Goal: Information Seeking & Learning: Learn about a topic

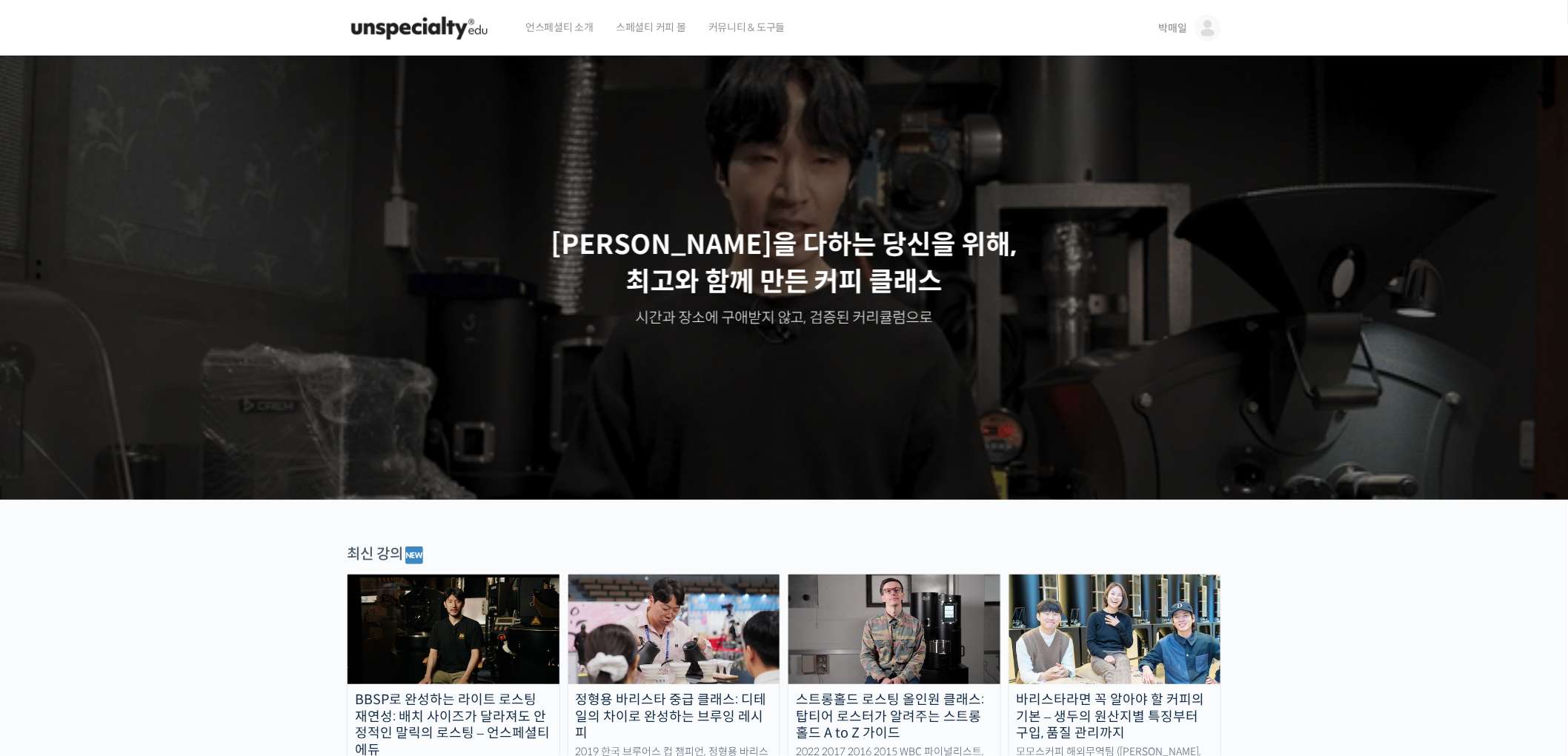
click at [1206, 38] on img at bounding box center [1208, 28] width 26 height 26
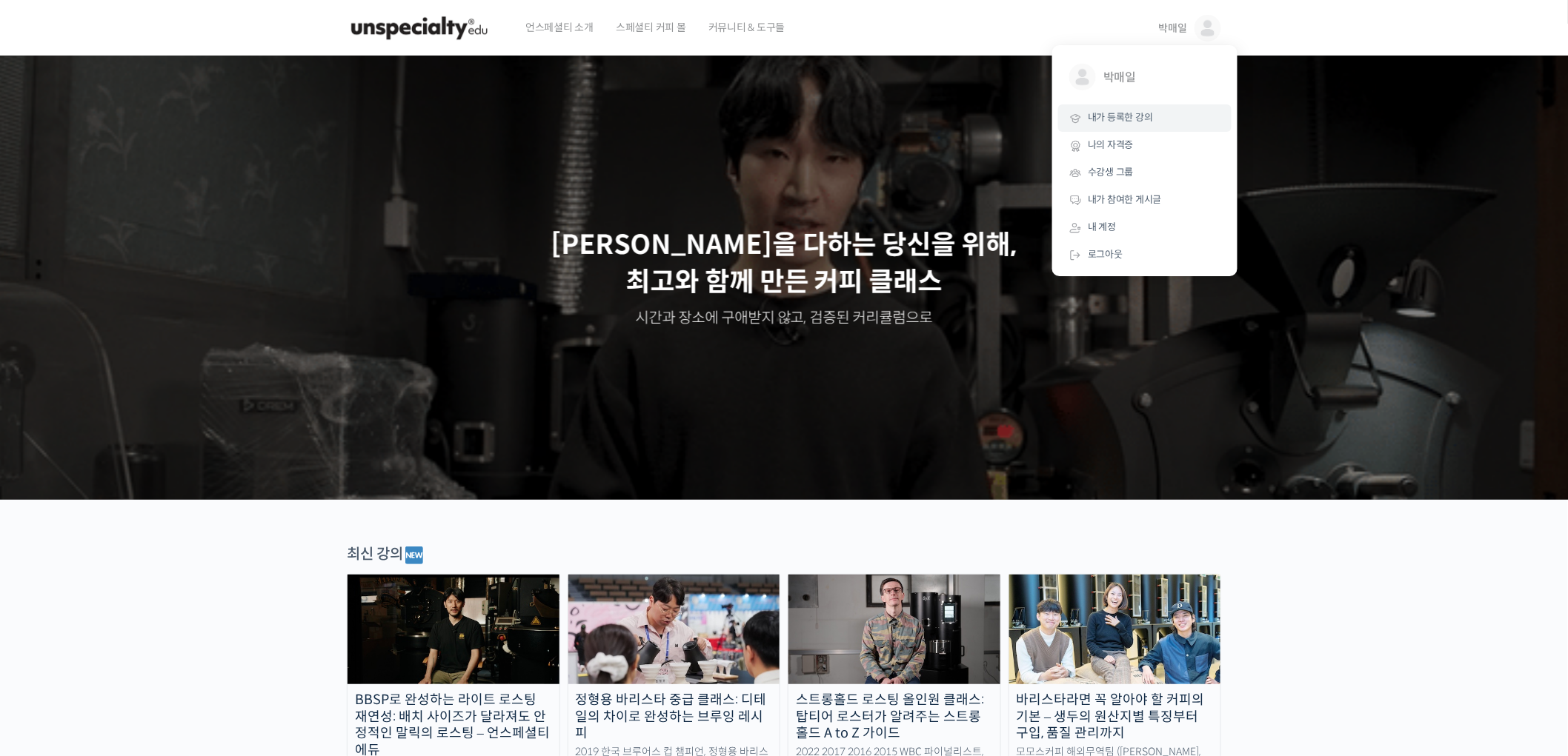
click at [1206, 124] on link "내가 등록한 강의" at bounding box center [1145, 117] width 173 height 27
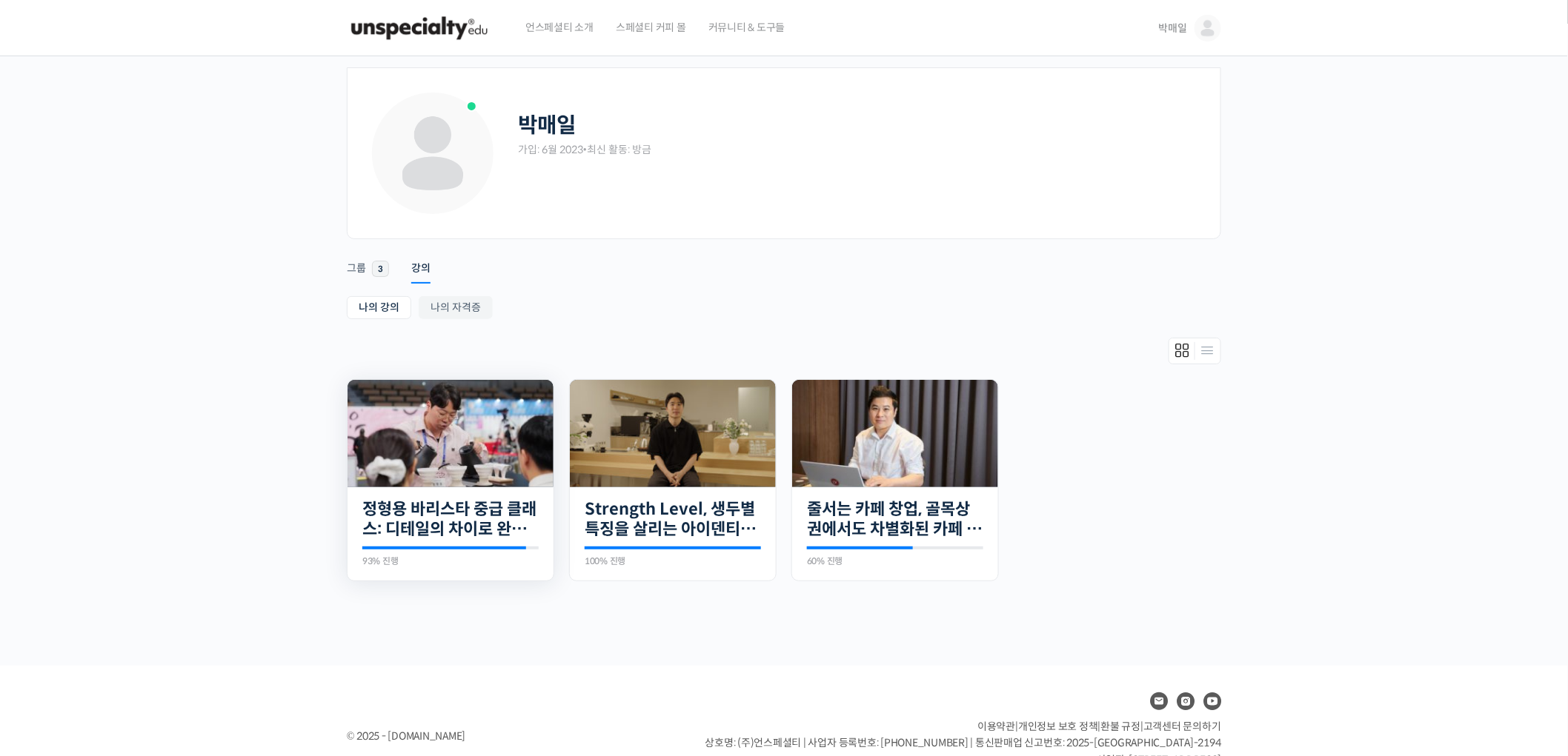
click at [380, 478] on img at bounding box center [450, 433] width 206 height 108
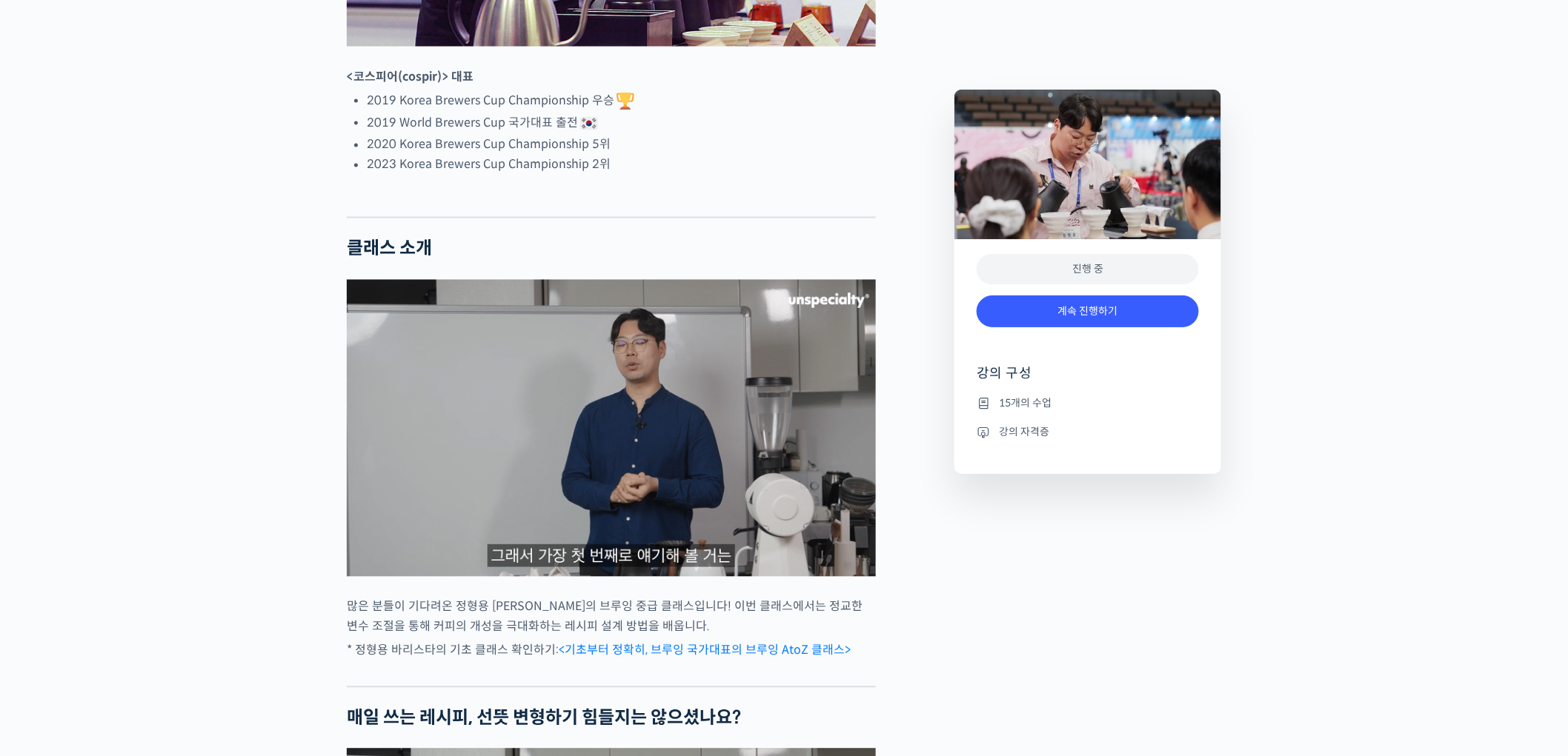
scroll to position [905, 0]
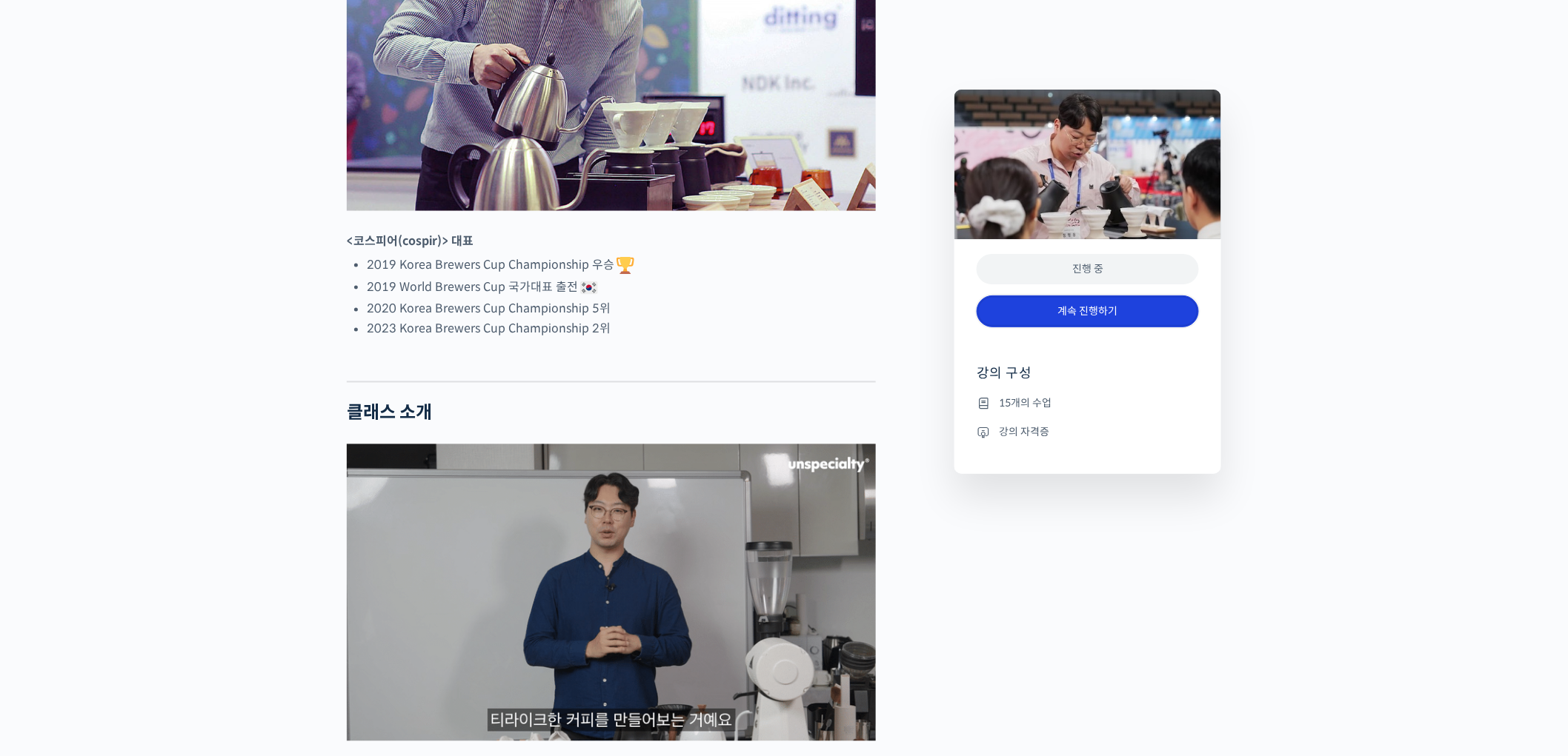
click at [1181, 300] on link "계속 진행하기" at bounding box center [1087, 311] width 223 height 32
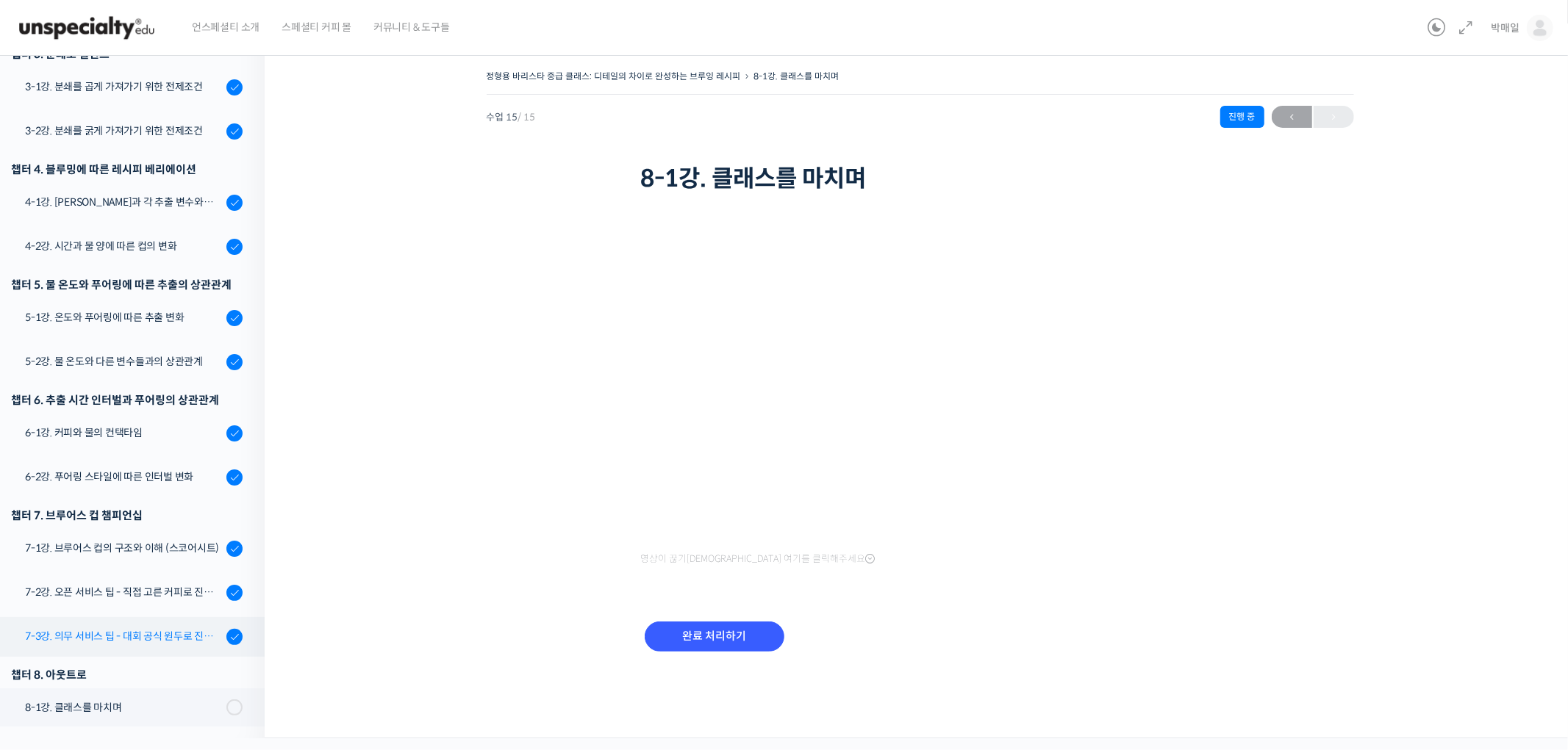
click at [98, 633] on div "7-3강. 의무 서비스 팁 - 대회 공식 원두로 진행하는 시연" at bounding box center [124, 637] width 197 height 16
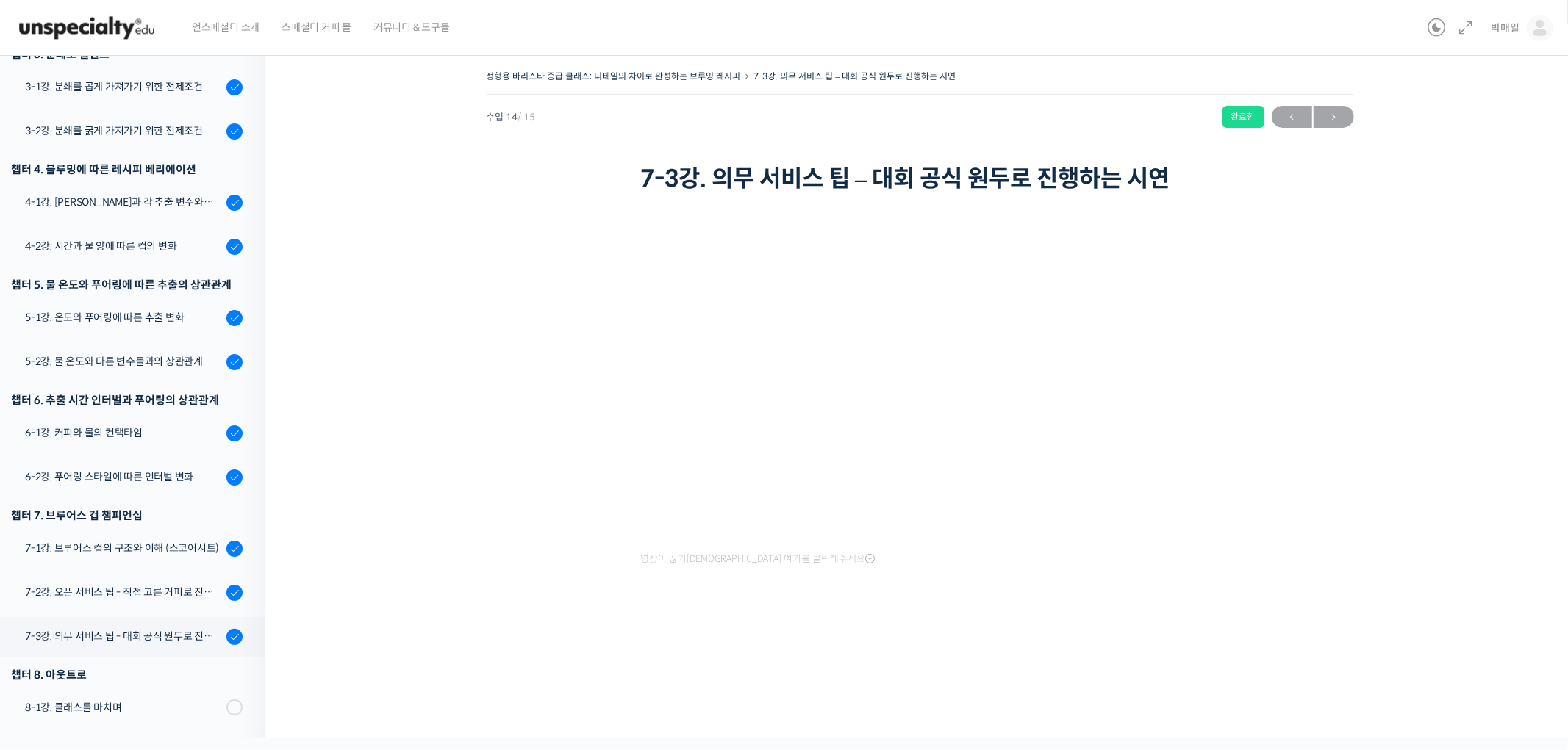
click at [1141, 666] on div "정형용 바리스타 중급 클래스: 디테일의 차이로 완성하는 브루잉 레시피 7-3강. 의무 서비스 팁 – 대회 공식 원두로 진행하는 시연 완료함 수…" at bounding box center [920, 366] width 1163 height 600
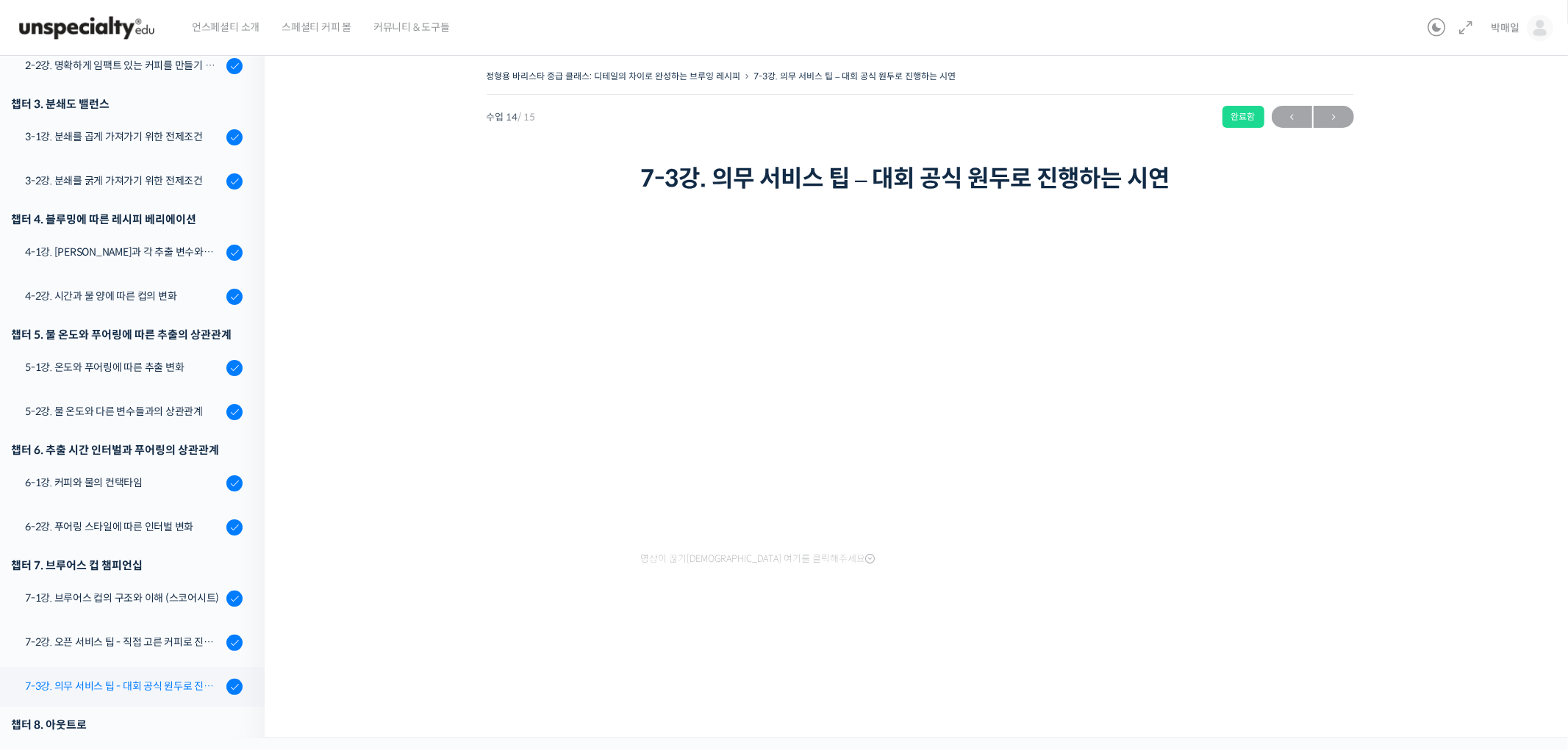
scroll to position [389, 0]
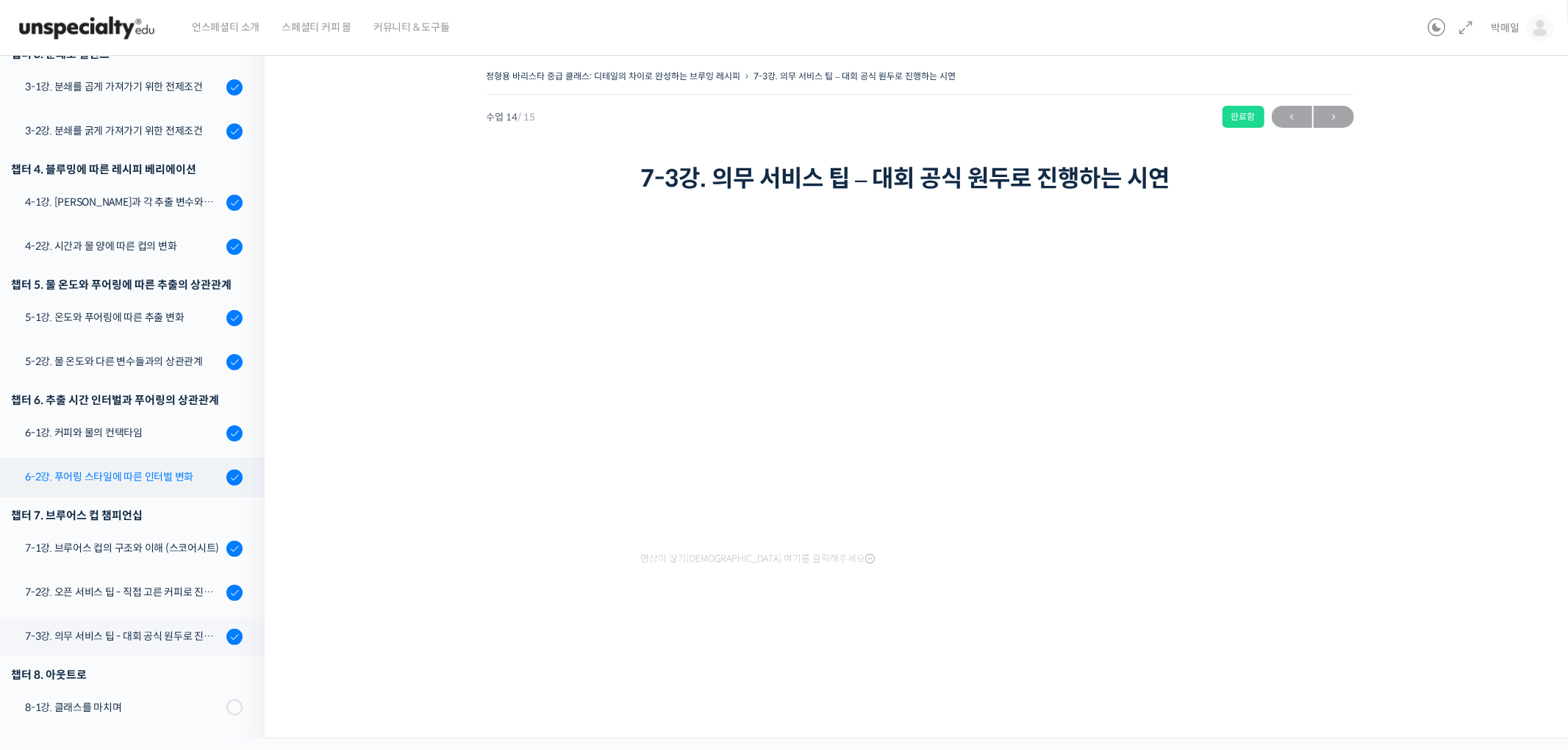
click at [149, 493] on link "6-2강. 푸어링 스타일에 따른 인터벌 변화" at bounding box center [129, 477] width 272 height 40
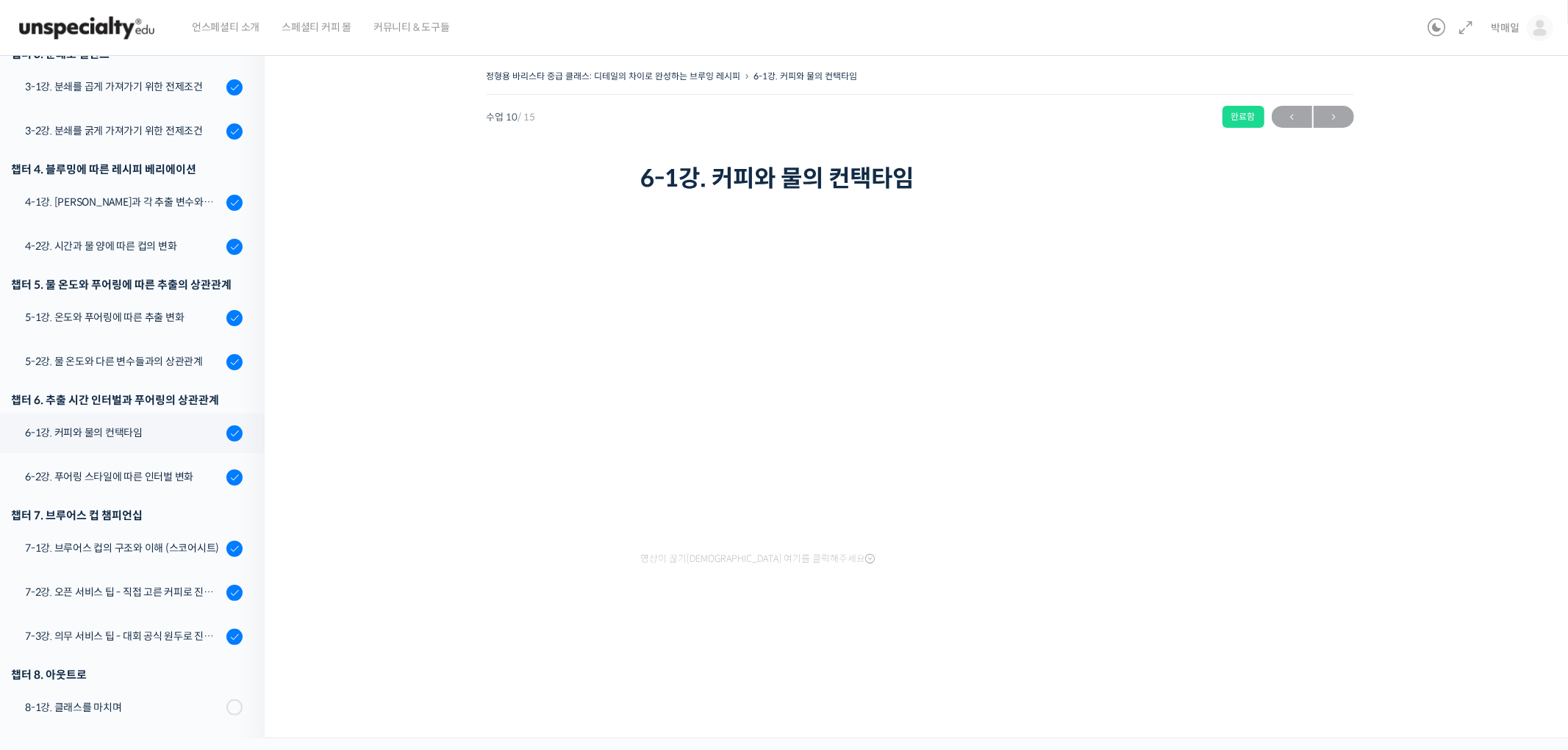
click at [1140, 629] on div at bounding box center [920, 621] width 559 height 31
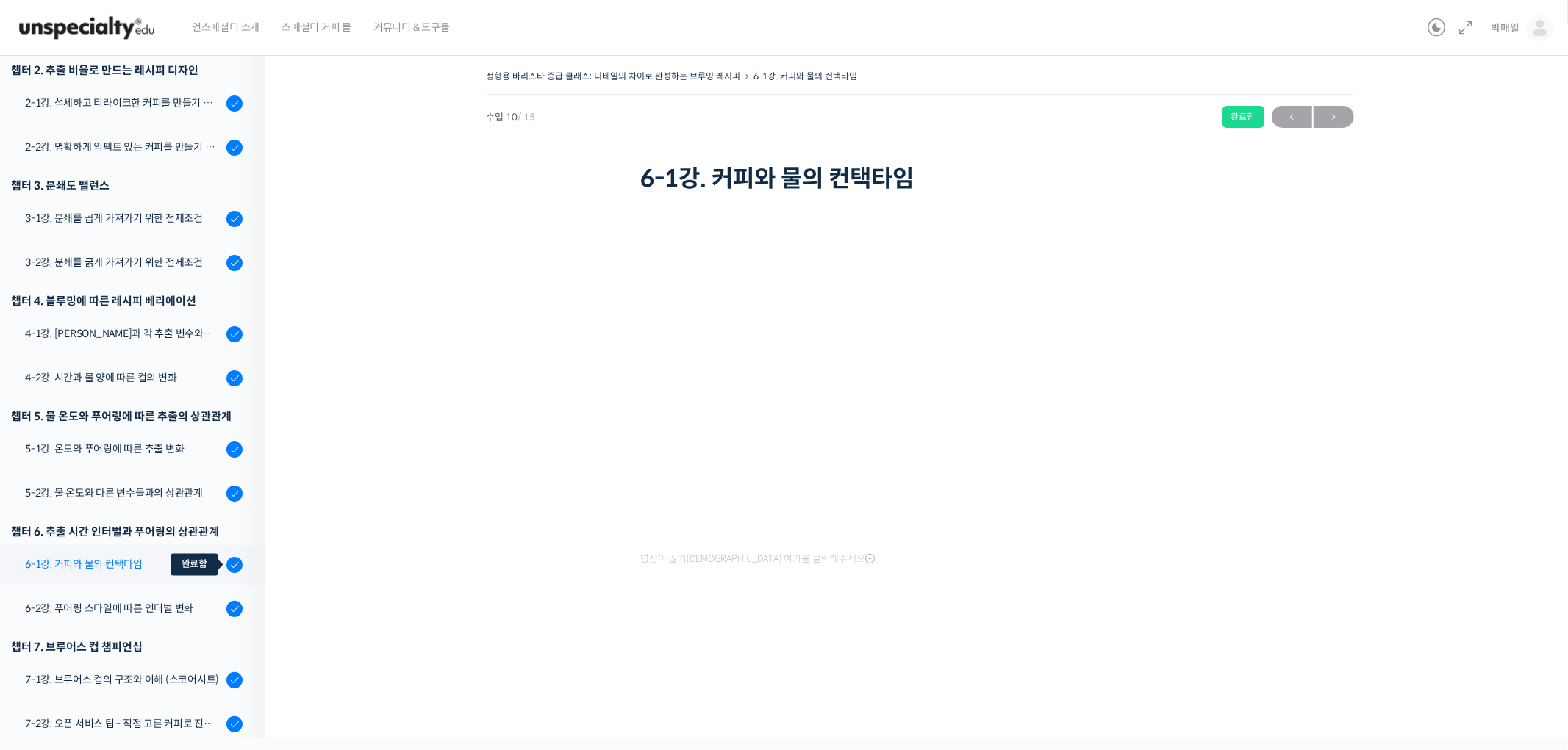
scroll to position [389, 0]
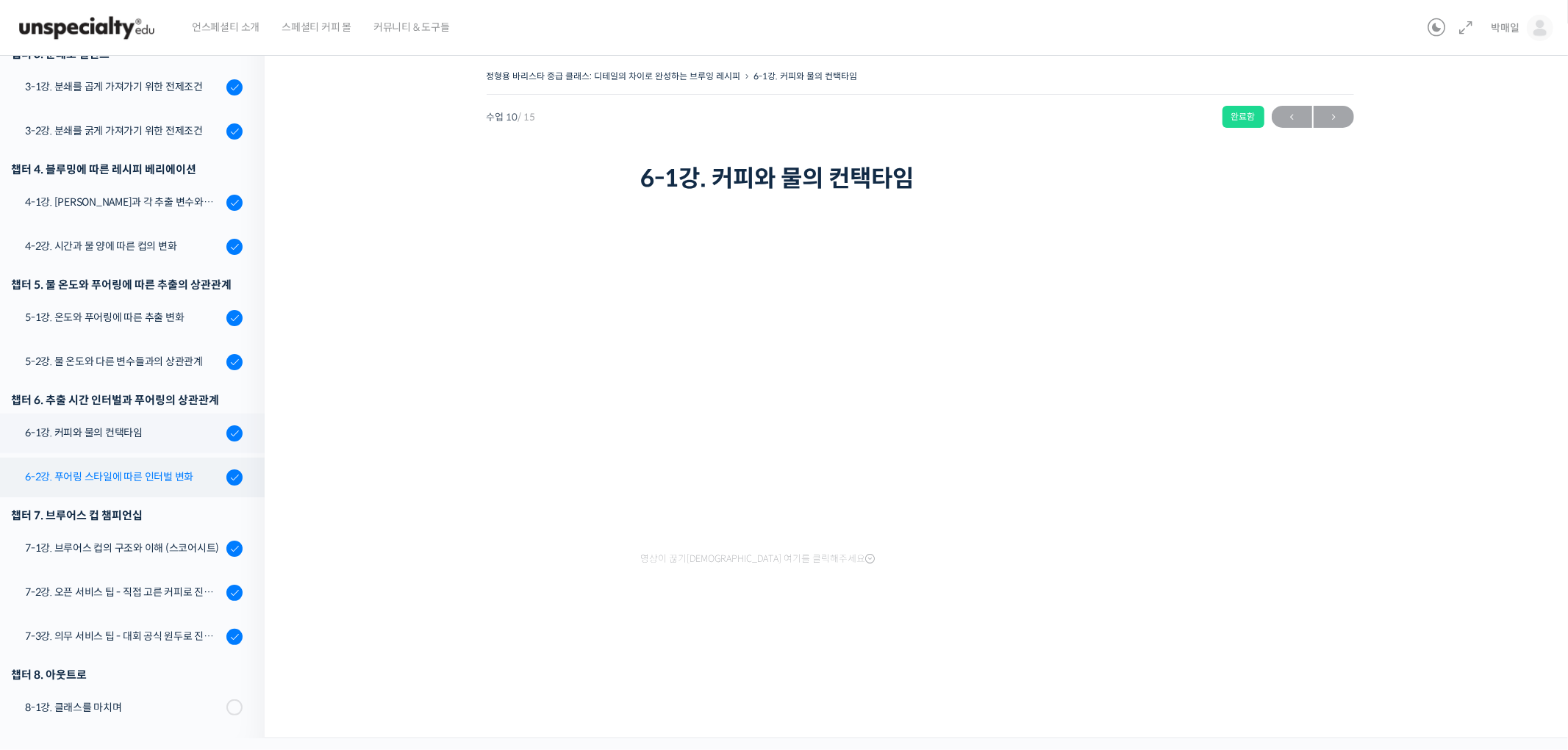
click at [138, 471] on div "6-2강. 푸어링 스타일에 따른 인터벌 변화" at bounding box center [124, 477] width 197 height 16
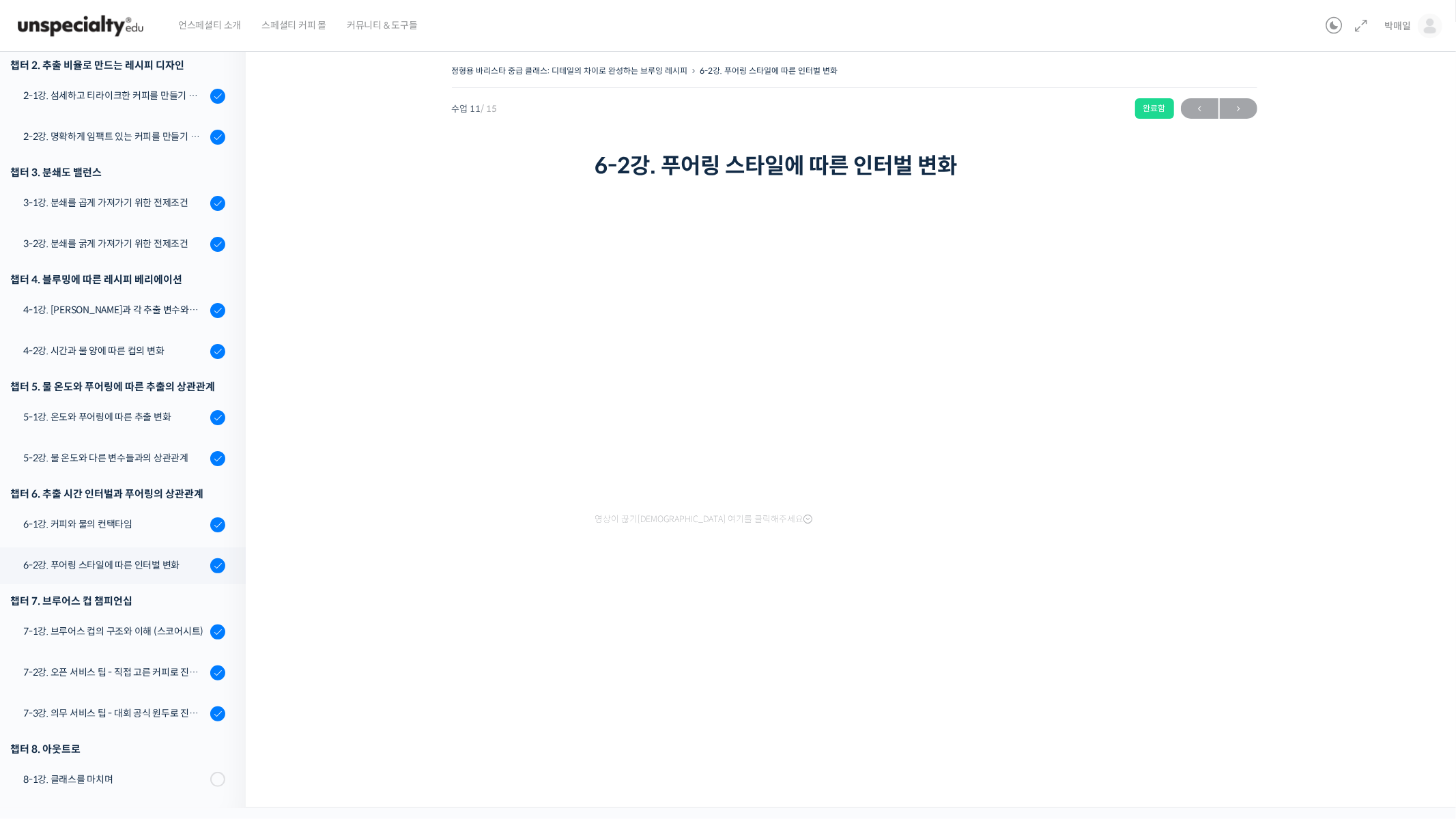
scroll to position [240, 0]
